Goal: Task Accomplishment & Management: Manage account settings

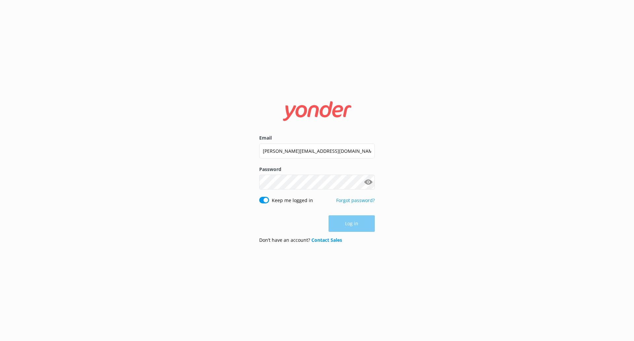
type input "[PERSON_NAME][EMAIL_ADDRESS][DOMAIN_NAME]"
click at [344, 187] on div "Password Show password" at bounding box center [317, 181] width 116 height 31
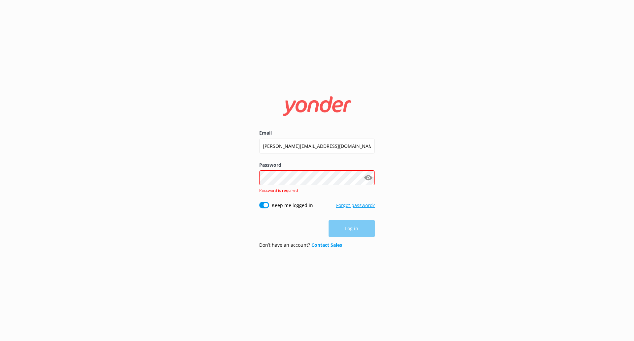
click at [357, 203] on link "Forgot password?" at bounding box center [355, 205] width 39 height 6
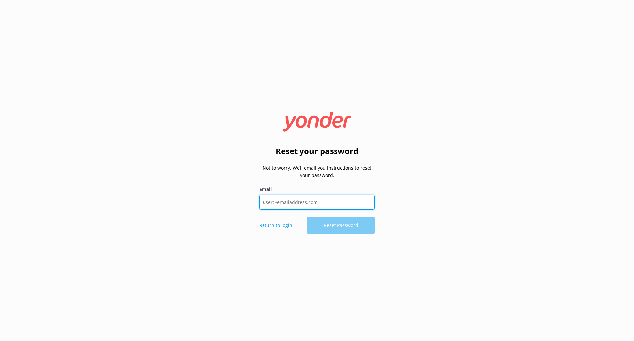
click at [325, 195] on input "Email" at bounding box center [317, 202] width 116 height 15
click at [499, 204] on div "Reset your password Not to worry. We’ll email you instructions to reset your pa…" at bounding box center [317, 170] width 634 height 341
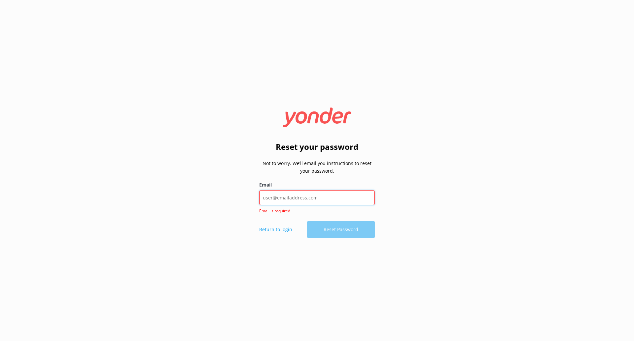
click at [312, 193] on input "Email" at bounding box center [317, 197] width 116 height 15
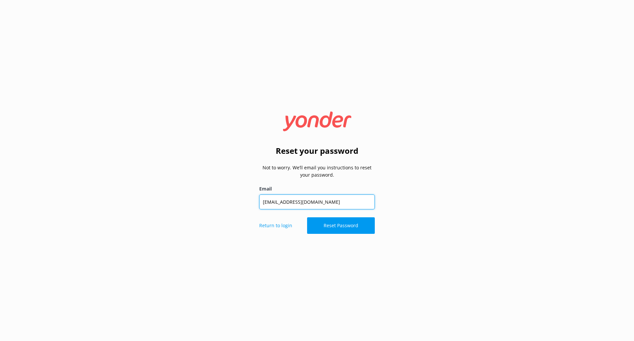
drag, startPoint x: 310, startPoint y: 198, endPoint x: 211, endPoint y: 195, distance: 99.5
click at [212, 193] on div "Reset your password Not to worry. We’ll email you instructions to reset your pa…" at bounding box center [317, 170] width 634 height 341
type input "[EMAIL_ADDRESS][DOMAIN_NAME]"
drag, startPoint x: 278, startPoint y: 232, endPoint x: 279, endPoint y: 227, distance: 5.0
click at [279, 231] on div "Return to login Reset Password" at bounding box center [317, 225] width 116 height 17
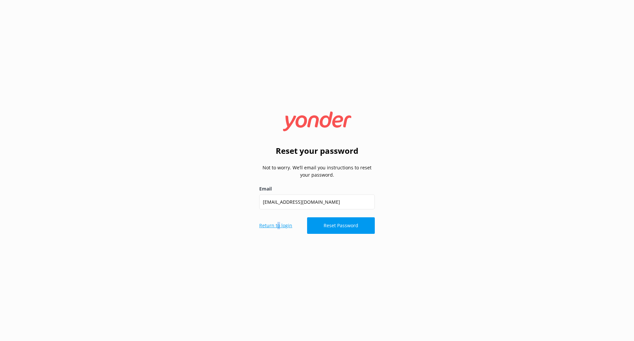
click at [279, 227] on p "Return to login" at bounding box center [275, 225] width 33 height 7
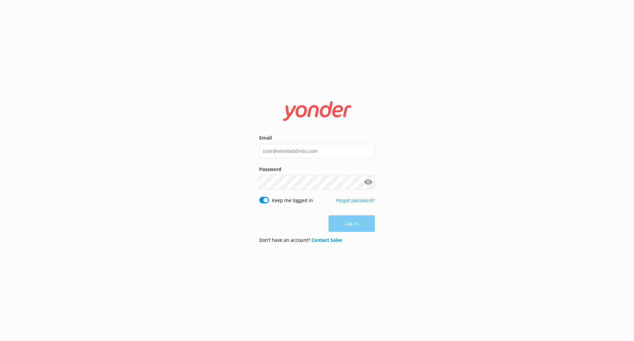
click at [310, 142] on div "Email" at bounding box center [317, 149] width 116 height 31
click at [310, 153] on input "Email" at bounding box center [317, 150] width 116 height 15
paste input "ania@blackcat.co.nz"
type input "ania@blackcat.co.nz"
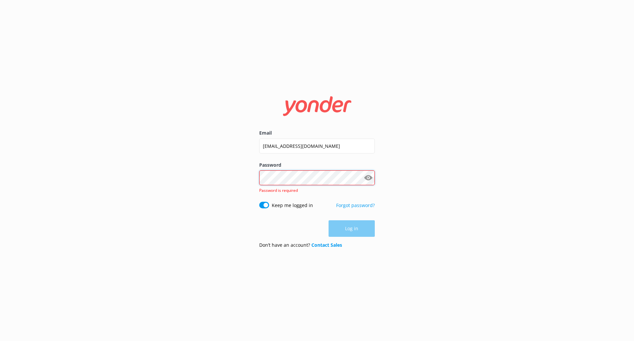
click at [282, 185] on div "Password Show password Password is required" at bounding box center [317, 181] width 116 height 40
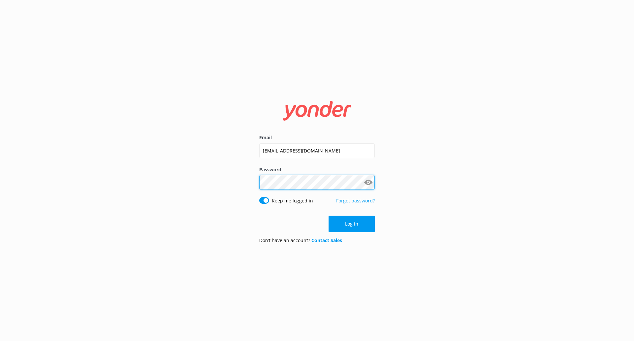
click button "Log in" at bounding box center [352, 223] width 46 height 17
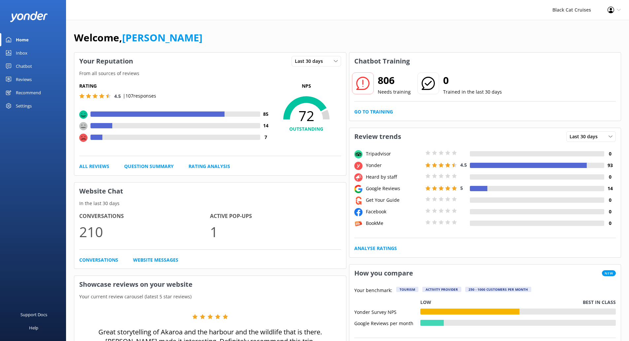
drag, startPoint x: 308, startPoint y: 30, endPoint x: 324, endPoint y: 33, distance: 15.8
click at [308, 30] on div "Welcome, Ania Truman" at bounding box center [347, 41] width 547 height 22
click at [587, 8] on div "Black Cat Cruises" at bounding box center [571, 10] width 55 height 20
click at [581, 13] on div "Black Cat Cruises" at bounding box center [571, 10] width 55 height 20
click at [612, 8] on icon at bounding box center [611, 10] width 7 height 7
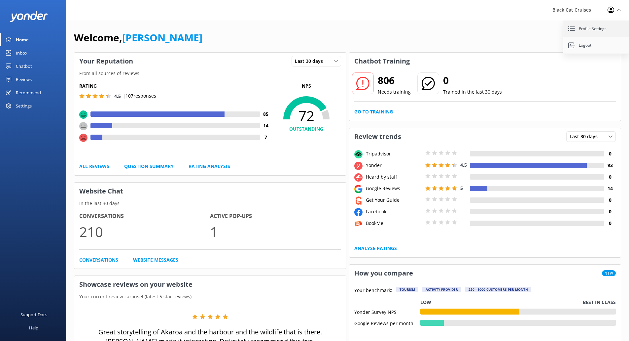
click at [592, 35] on link "Profile Settings" at bounding box center [597, 28] width 66 height 17
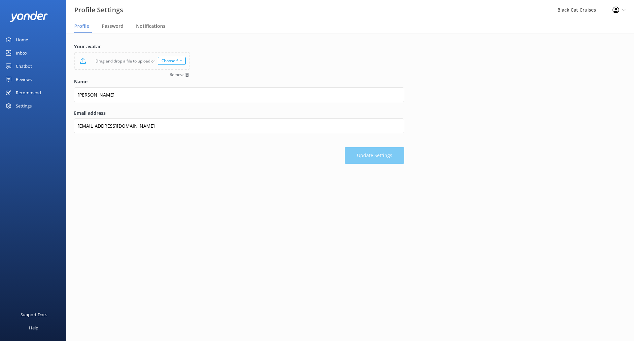
click at [162, 281] on main "Your avatar Drag and drop a file to upload or Choose file Remove Name Ania Trum…" at bounding box center [350, 187] width 568 height 308
click at [31, 108] on div "Settings" at bounding box center [24, 105] width 16 height 13
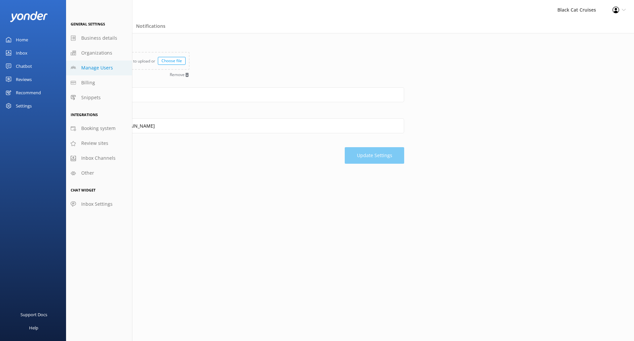
click at [105, 64] on span "Manage Users" at bounding box center [97, 67] width 32 height 7
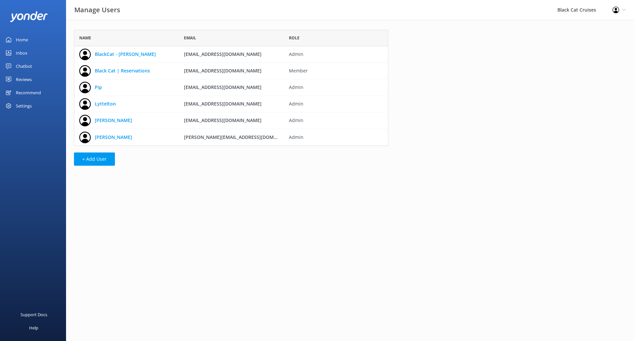
scroll to position [111, 310]
click at [104, 157] on button "+ Add User" at bounding box center [94, 158] width 41 height 13
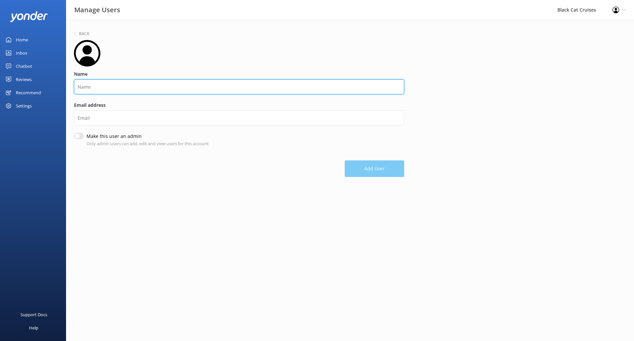
click at [116, 87] on input "Name" at bounding box center [239, 86] width 330 height 15
type input "\"
paste input "ania@blackcat.co.nz"
type input "[PERSON_NAME]"
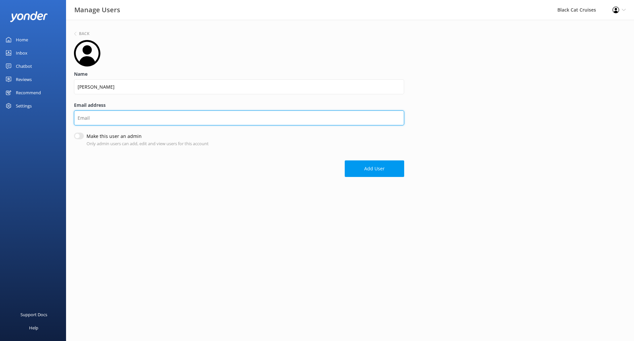
click at [116, 121] on input "Email address" at bounding box center [239, 117] width 330 height 15
type input "H"
type input "[PERSON_NAME][EMAIL_ADDRESS][DOMAIN_NAME]"
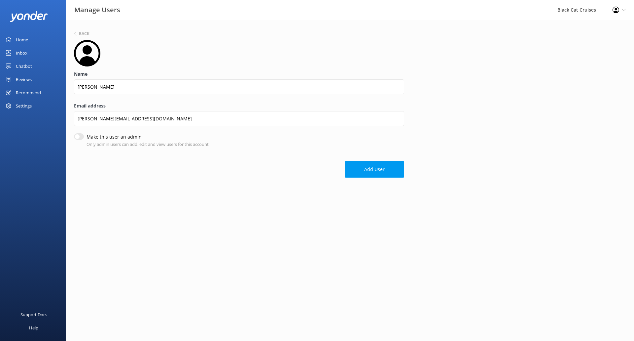
click at [80, 135] on input "Make this user an admin" at bounding box center [79, 136] width 10 height 7
checkbox input "true"
click at [373, 173] on button "Add User" at bounding box center [374, 170] width 59 height 17
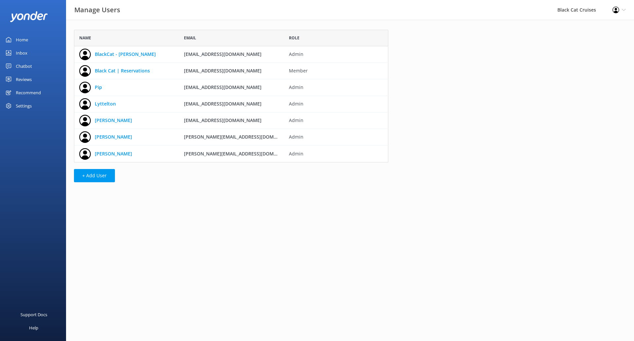
scroll to position [128, 310]
click at [584, 115] on div "Name Email Role BlackCat - Paul M paulm@blackcat.co.nz Admin Black Cat | Reserv…" at bounding box center [350, 107] width 568 height 175
click at [615, 13] on use at bounding box center [616, 10] width 7 height 7
click at [593, 47] on link "Logout" at bounding box center [602, 45] width 66 height 17
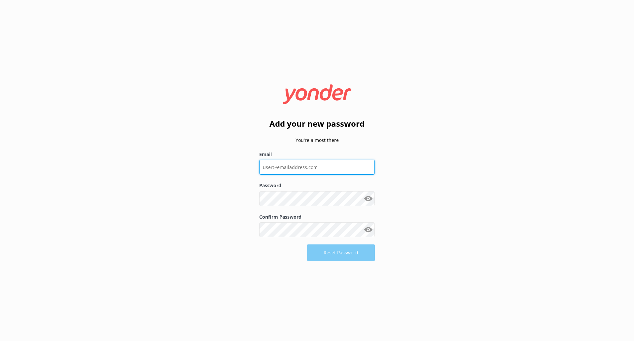
click at [312, 168] on input "Email" at bounding box center [317, 167] width 116 height 15
type input "[PERSON_NAME][EMAIL_ADDRESS][DOMAIN_NAME]"
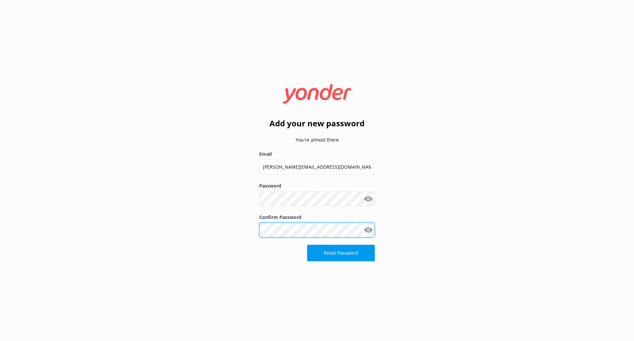
click button "Reset Password" at bounding box center [341, 252] width 68 height 17
